Goal: Download file/media

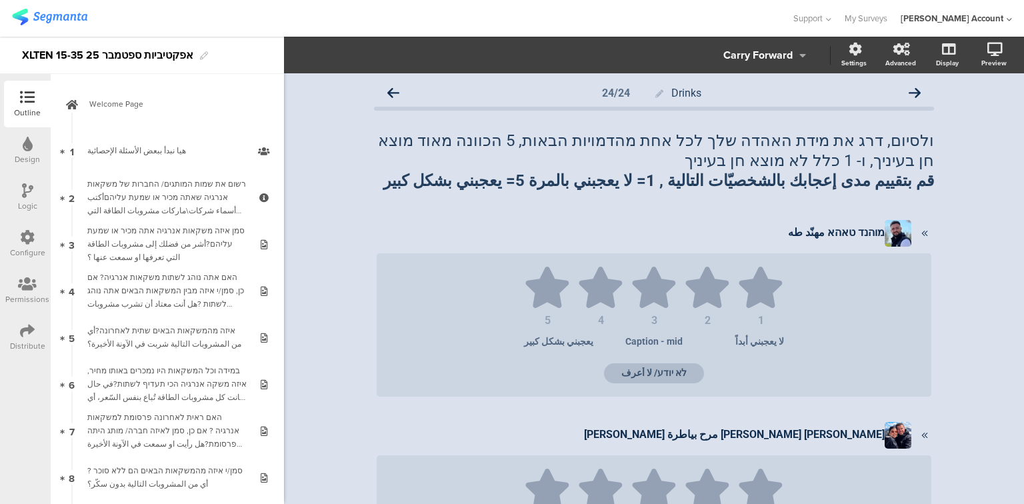
scroll to position [187, 0]
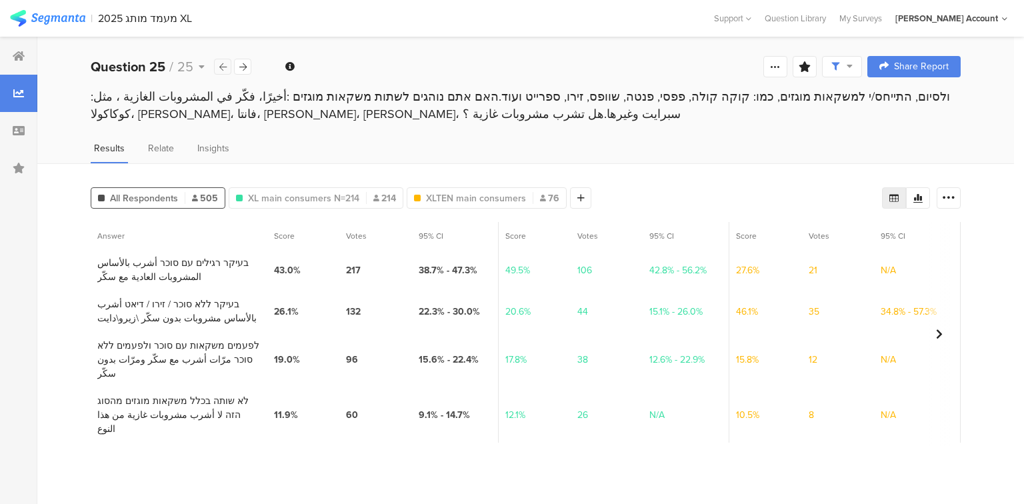
click at [222, 68] on icon at bounding box center [222, 67] width 7 height 9
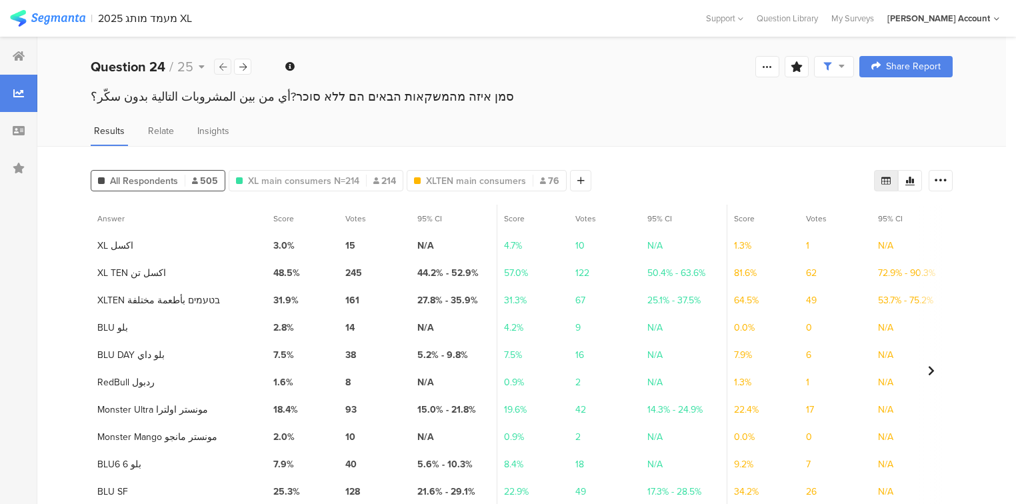
click at [222, 68] on icon at bounding box center [222, 67] width 7 height 9
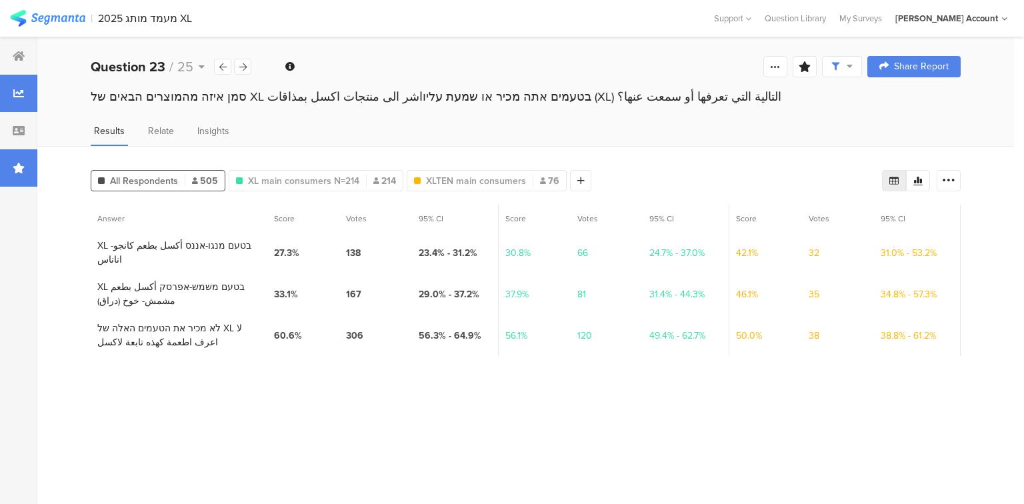
click at [24, 175] on div at bounding box center [18, 167] width 37 height 37
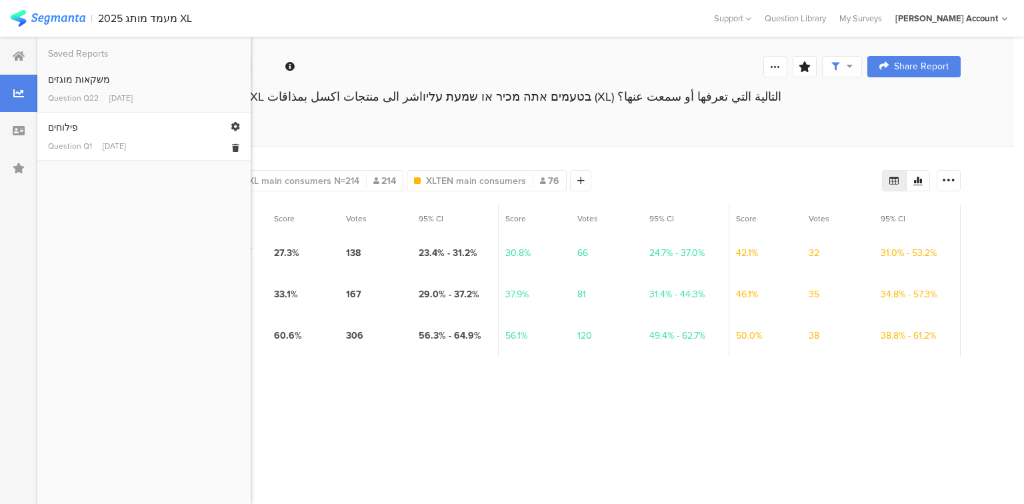
click at [76, 143] on div "Question Q1" at bounding box center [70, 146] width 44 height 12
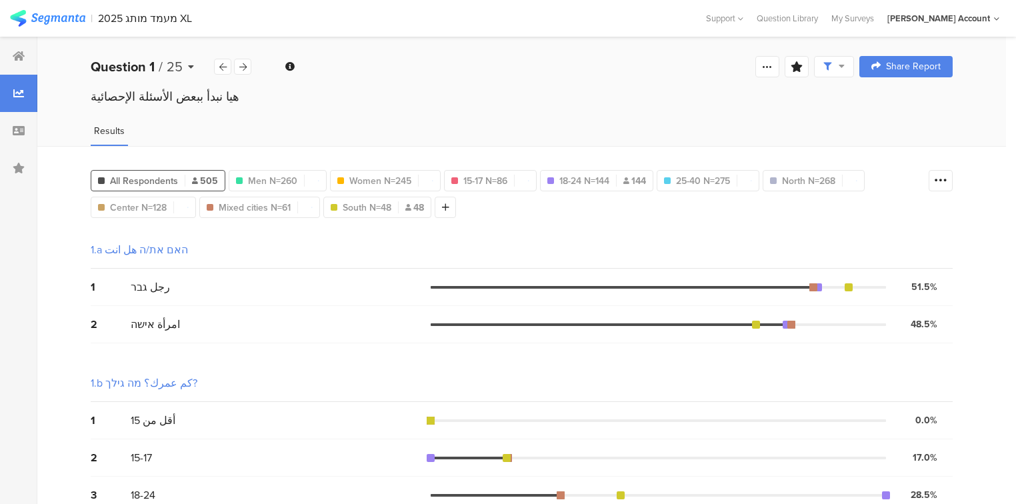
click at [146, 64] on b "Question 1" at bounding box center [123, 67] width 64 height 20
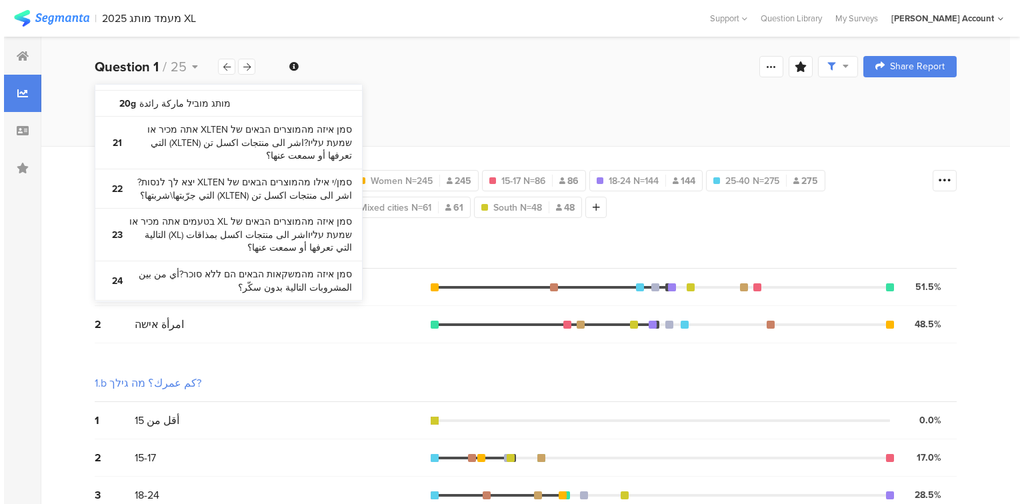
scroll to position [1534, 0]
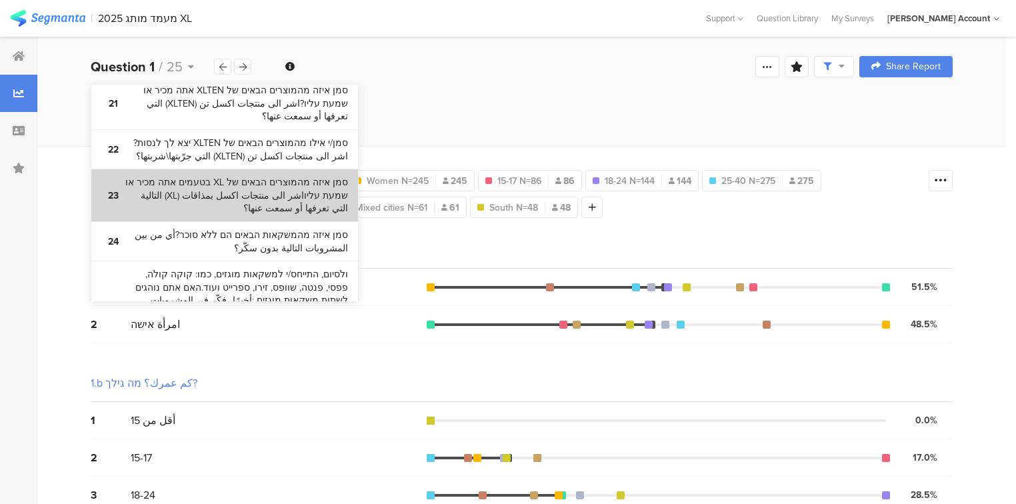
click at [170, 176] on bdi "סמן איזה מהמוצרים הבאים של XL בטעמים אתה מכיר או שמעת עליוاشر الى منتجات اكسل ب…" at bounding box center [236, 195] width 223 height 39
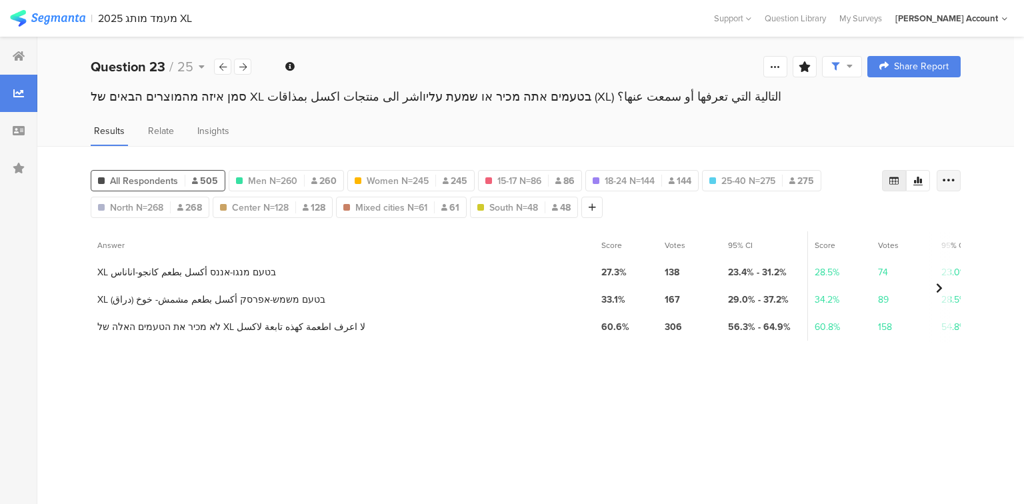
click at [951, 177] on icon at bounding box center [948, 180] width 13 height 13
click at [850, 218] on div "Export as Excel" at bounding box center [868, 217] width 161 height 13
